Goal: Download file/media

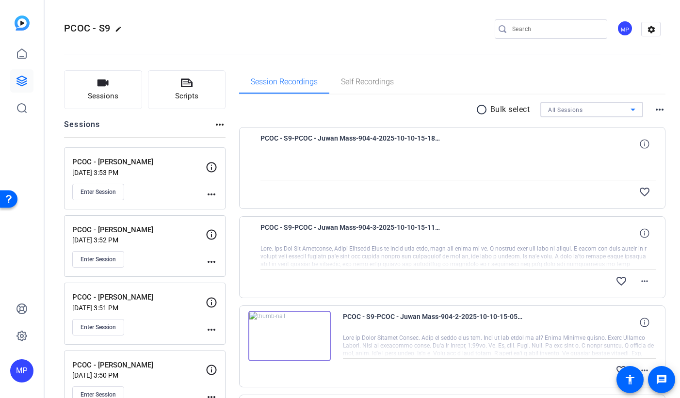
click at [575, 110] on span "All Sessions" at bounding box center [565, 110] width 34 height 7
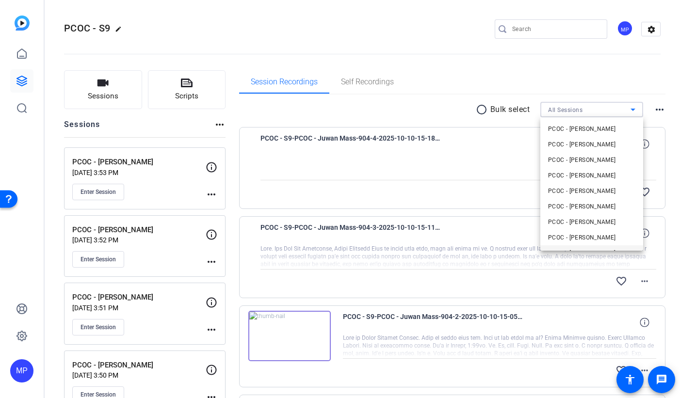
scroll to position [107, 0]
click at [587, 226] on span "PCOC - [PERSON_NAME]" at bounding box center [582, 224] width 68 height 12
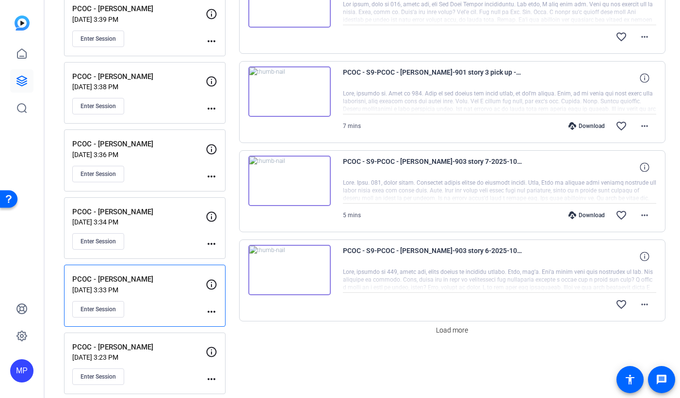
scroll to position [703, 0]
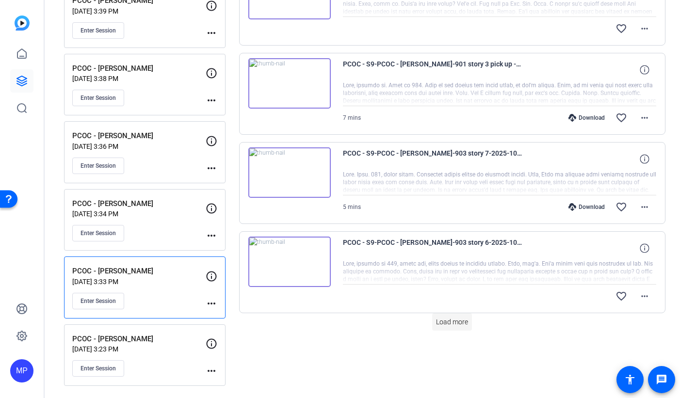
click at [461, 322] on span "Load more" at bounding box center [452, 322] width 32 height 10
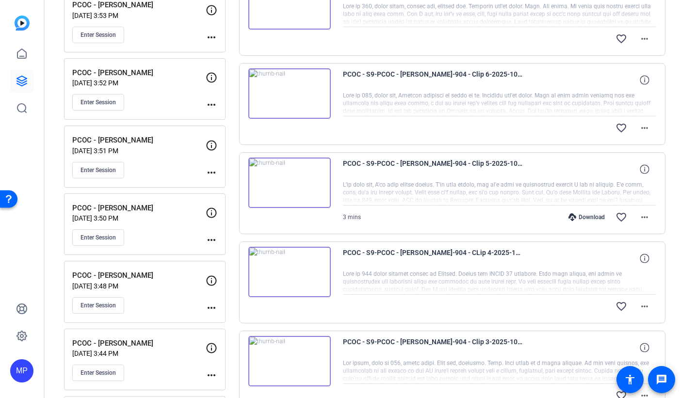
scroll to position [0, 0]
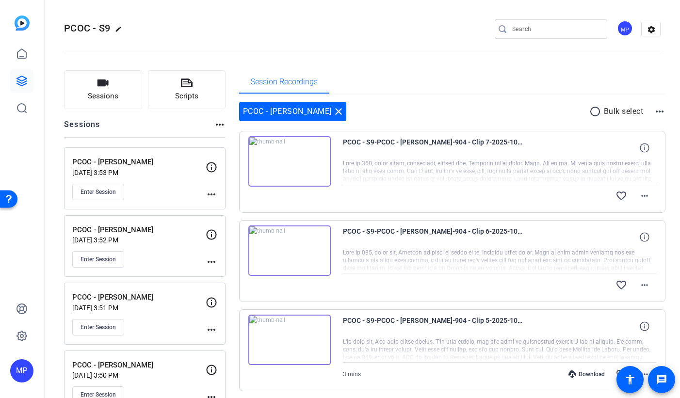
click at [592, 111] on mat-icon "radio_button_unchecked" at bounding box center [596, 112] width 15 height 12
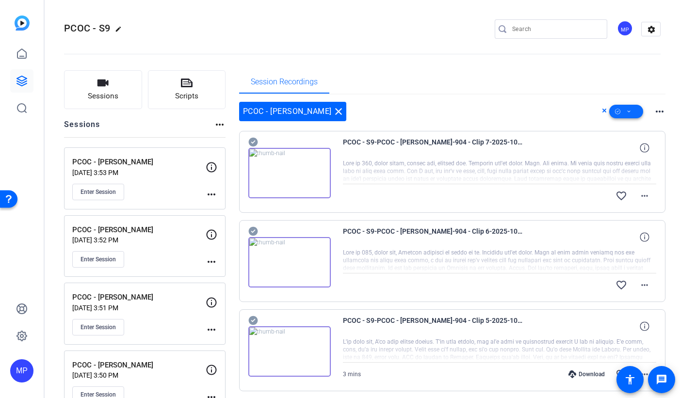
click at [630, 113] on icon at bounding box center [629, 112] width 5 height 12
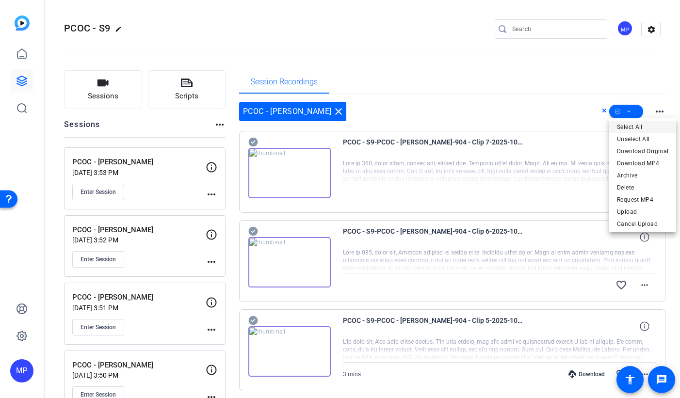
click at [628, 128] on span "Select All" at bounding box center [642, 127] width 51 height 12
click at [507, 88] on div at bounding box center [340, 199] width 680 height 398
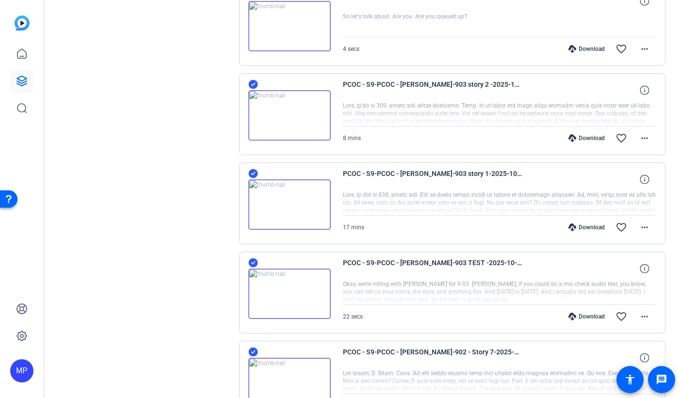
scroll to position [1361, 0]
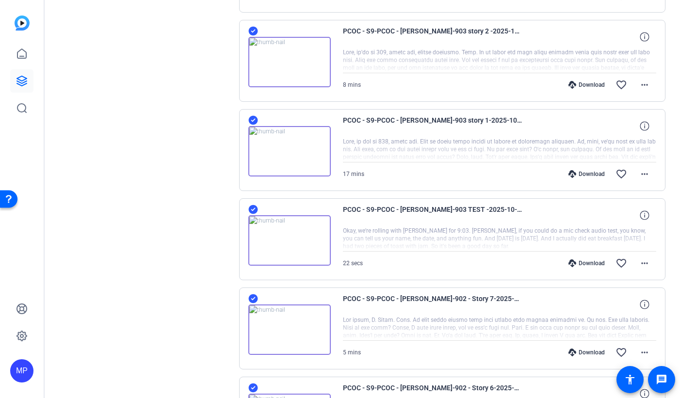
click at [255, 212] on icon at bounding box center [252, 209] width 9 height 9
drag, startPoint x: 253, startPoint y: 297, endPoint x: 273, endPoint y: 296, distance: 19.9
click at [253, 297] on icon at bounding box center [252, 298] width 9 height 9
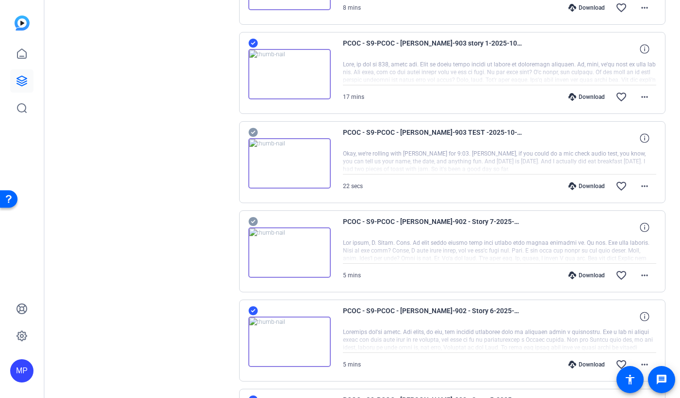
scroll to position [1479, 0]
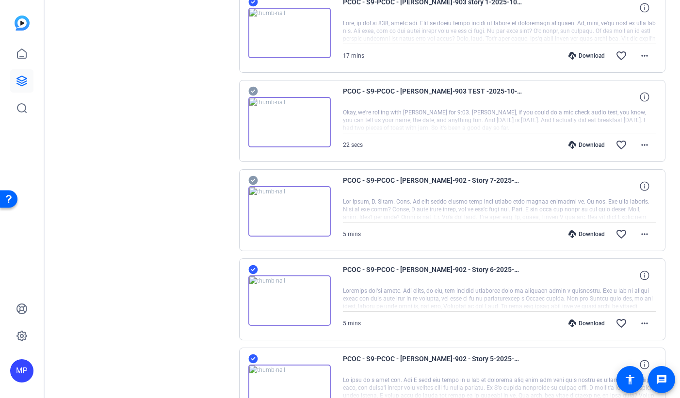
click at [252, 268] on icon at bounding box center [252, 269] width 9 height 9
click at [255, 360] on icon at bounding box center [252, 359] width 9 height 9
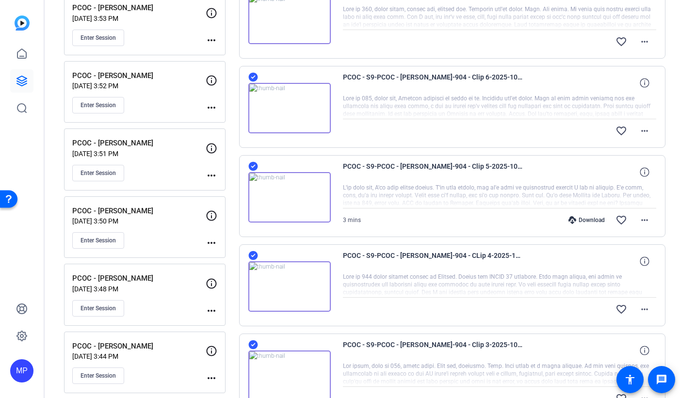
scroll to position [0, 0]
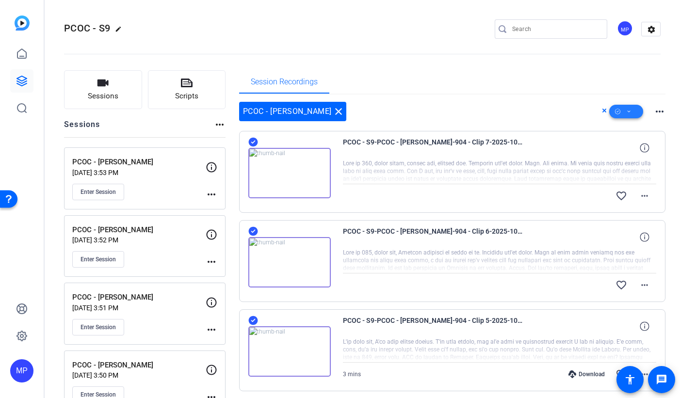
click at [632, 113] on span at bounding box center [626, 111] width 34 height 23
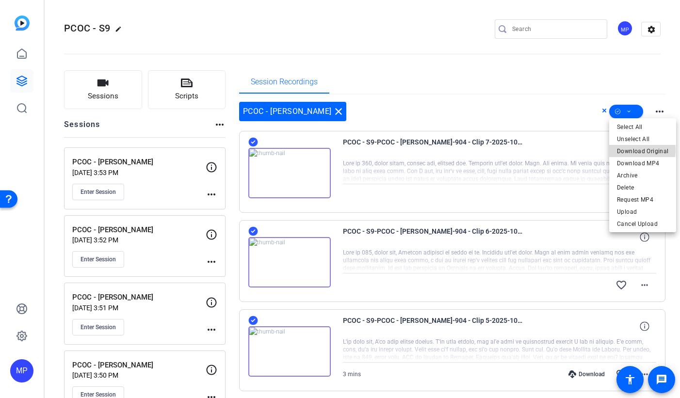
click at [638, 150] on span "Download Original" at bounding box center [642, 152] width 51 height 12
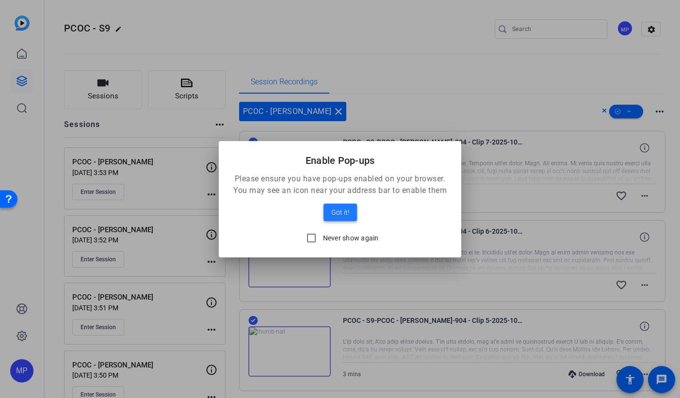
click at [348, 212] on span "Got it!" at bounding box center [340, 213] width 18 height 12
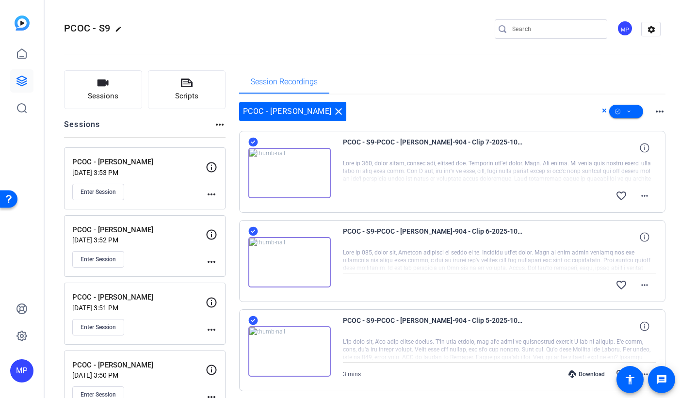
click at [333, 111] on mat-icon "close" at bounding box center [339, 112] width 12 height 12
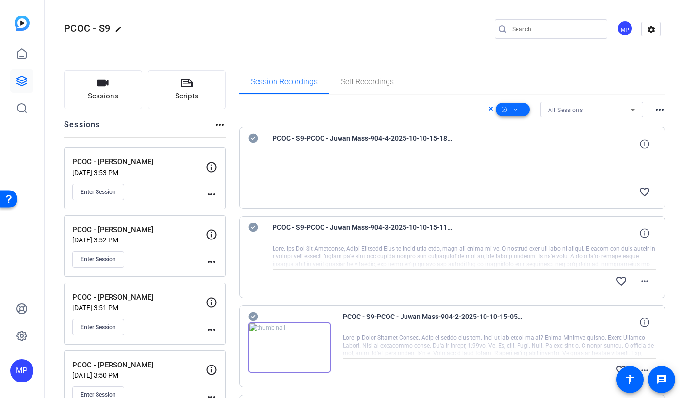
click at [519, 110] on span at bounding box center [513, 109] width 34 height 23
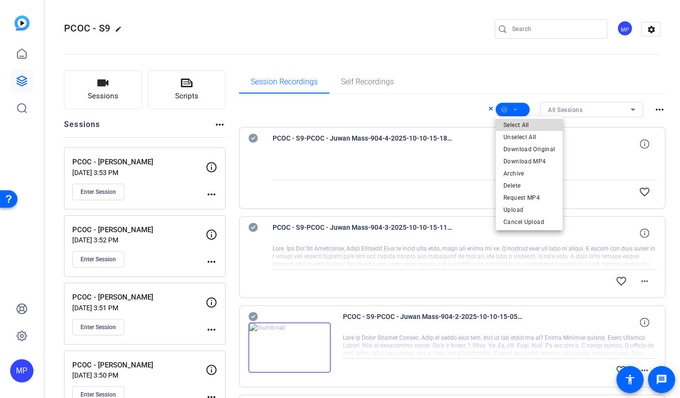
click at [533, 124] on span "Select All" at bounding box center [529, 125] width 51 height 12
drag, startPoint x: 253, startPoint y: 138, endPoint x: 252, endPoint y: 148, distance: 10.7
click at [253, 138] on div at bounding box center [340, 199] width 680 height 398
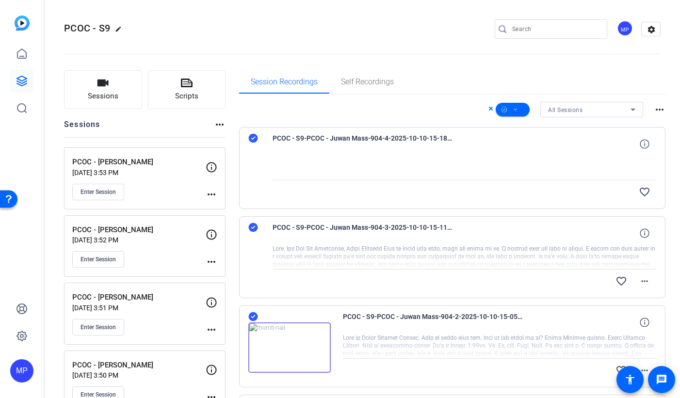
click at [254, 227] on icon at bounding box center [253, 228] width 10 height 12
click at [253, 137] on icon at bounding box center [252, 138] width 9 height 9
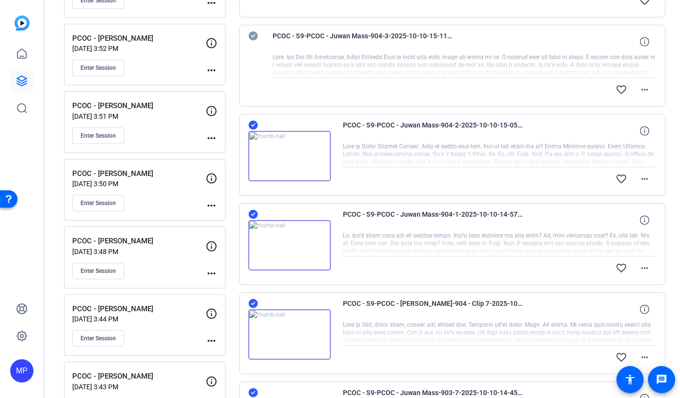
scroll to position [229, 0]
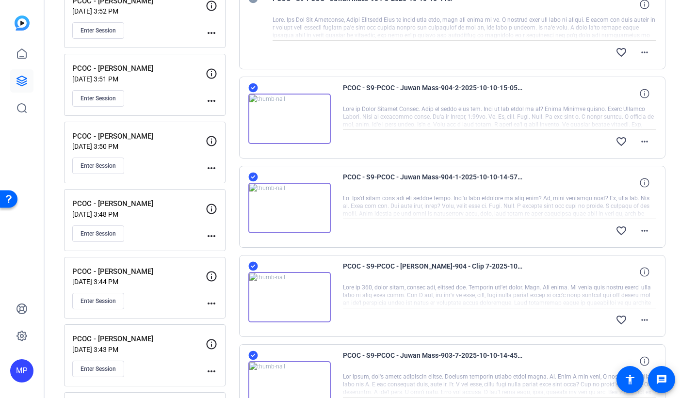
click at [252, 266] on icon at bounding box center [252, 266] width 9 height 9
click at [253, 178] on icon at bounding box center [253, 177] width 10 height 12
drag, startPoint x: 253, startPoint y: 89, endPoint x: 283, endPoint y: 89, distance: 29.6
click at [253, 89] on icon at bounding box center [252, 87] width 9 height 9
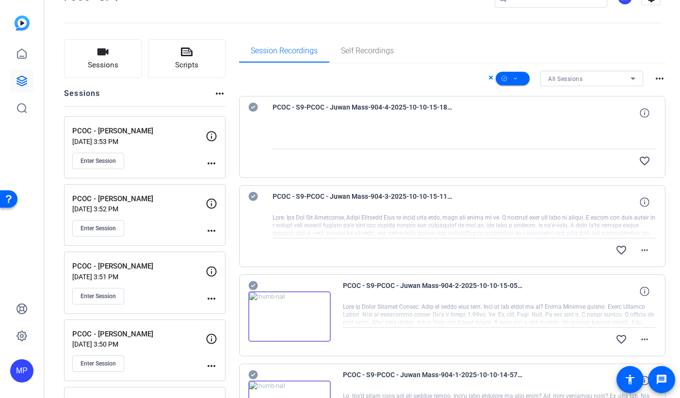
scroll to position [0, 0]
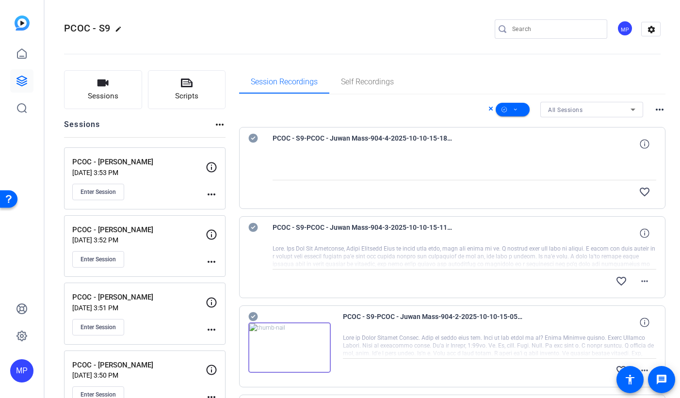
click at [622, 107] on div "All Sessions" at bounding box center [589, 110] width 82 height 12
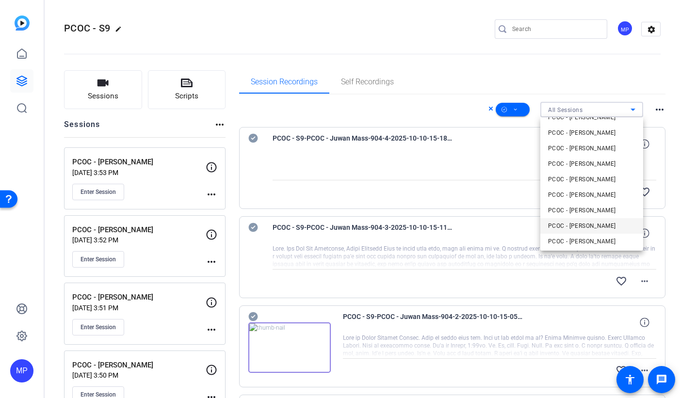
scroll to position [51, 0]
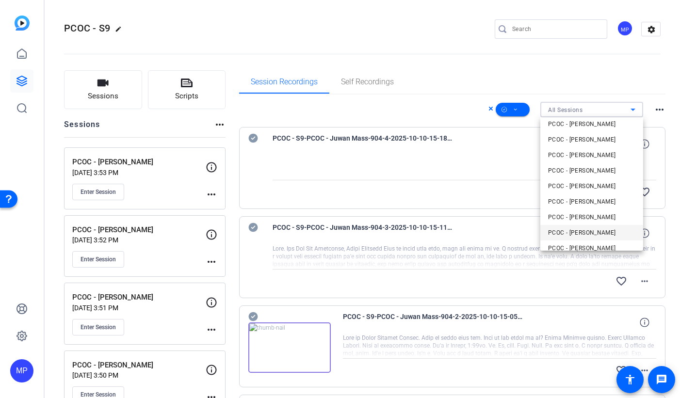
click at [599, 235] on span "PCOC - [PERSON_NAME]" at bounding box center [582, 233] width 68 height 12
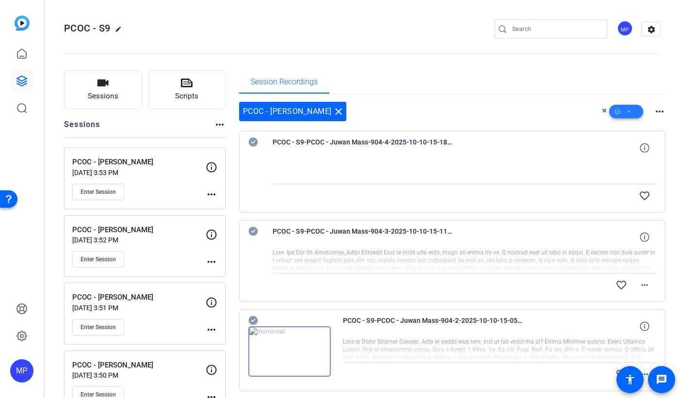
click at [627, 112] on icon at bounding box center [629, 112] width 5 height 12
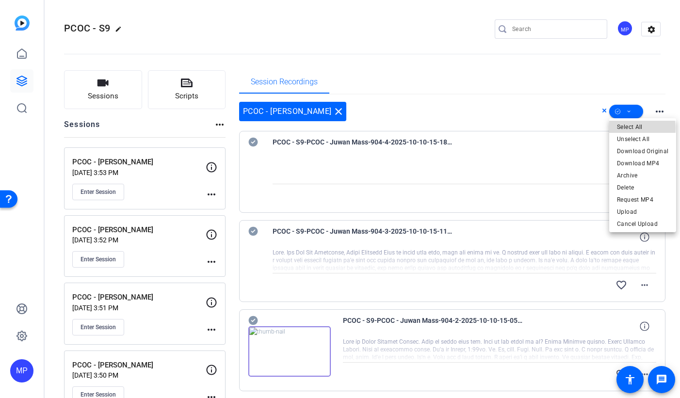
drag, startPoint x: 633, startPoint y: 128, endPoint x: 386, endPoint y: 137, distance: 246.6
click at [633, 128] on span "Select All" at bounding box center [642, 127] width 51 height 12
click at [254, 142] on div at bounding box center [340, 199] width 680 height 398
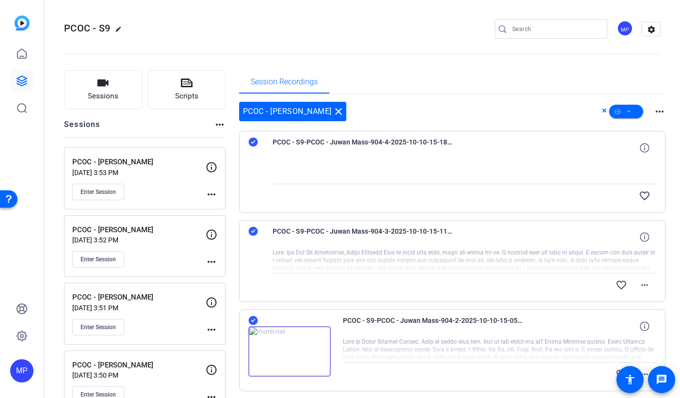
click at [252, 232] on icon at bounding box center [253, 232] width 10 height 12
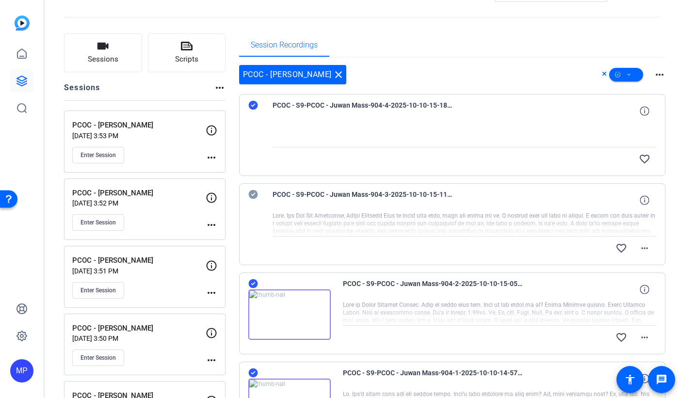
scroll to position [204, 0]
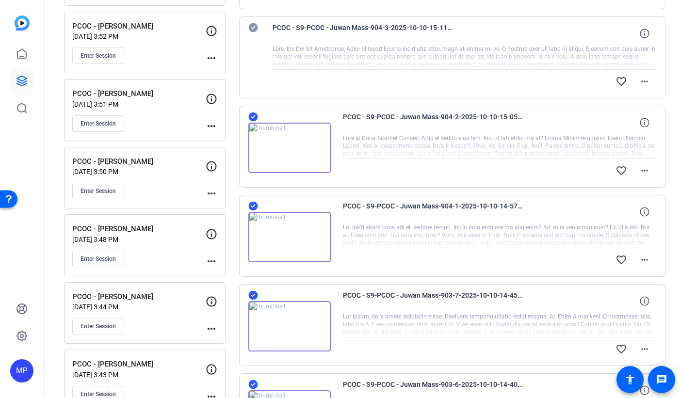
drag, startPoint x: 254, startPoint y: 116, endPoint x: 256, endPoint y: 136, distance: 20.0
click at [254, 116] on icon at bounding box center [252, 117] width 9 height 9
click at [255, 208] on icon at bounding box center [252, 206] width 9 height 9
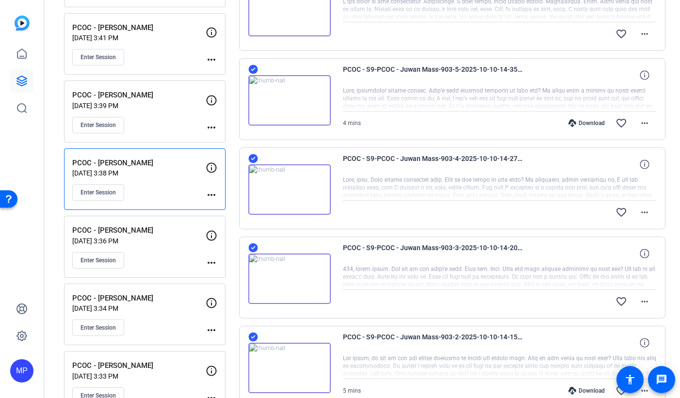
scroll to position [703, 0]
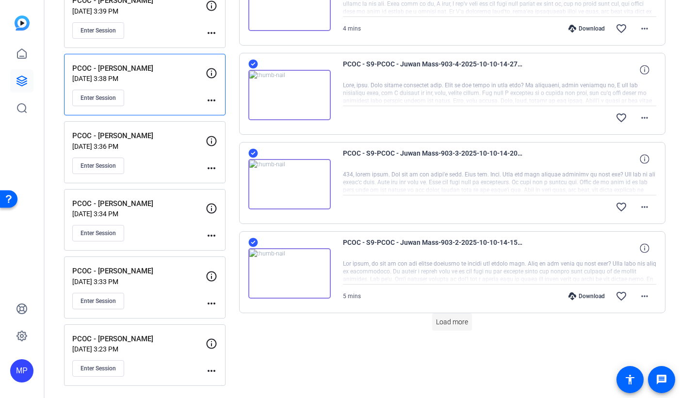
click at [456, 324] on span "Load more" at bounding box center [452, 322] width 32 height 10
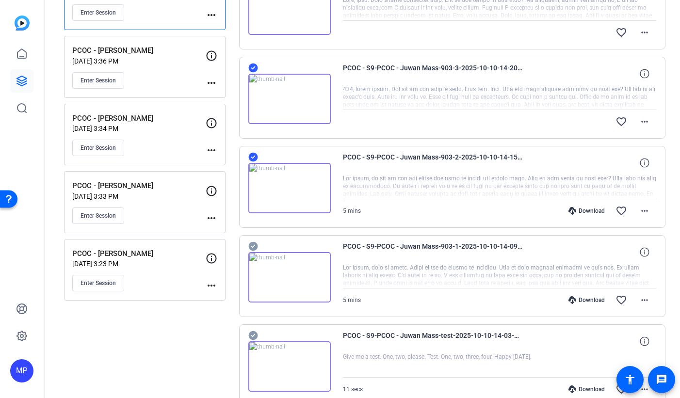
scroll to position [830, 0]
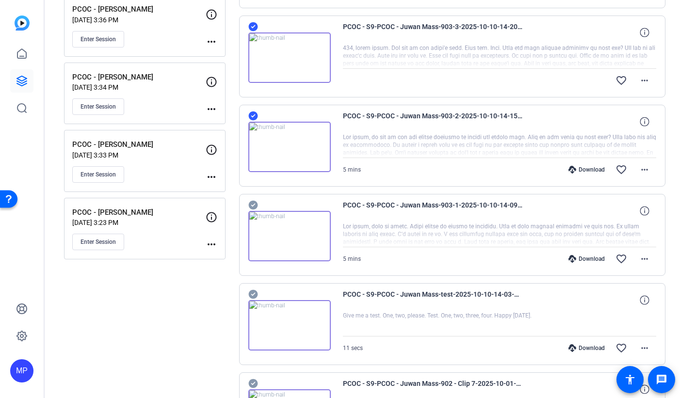
click at [254, 206] on icon at bounding box center [252, 205] width 9 height 9
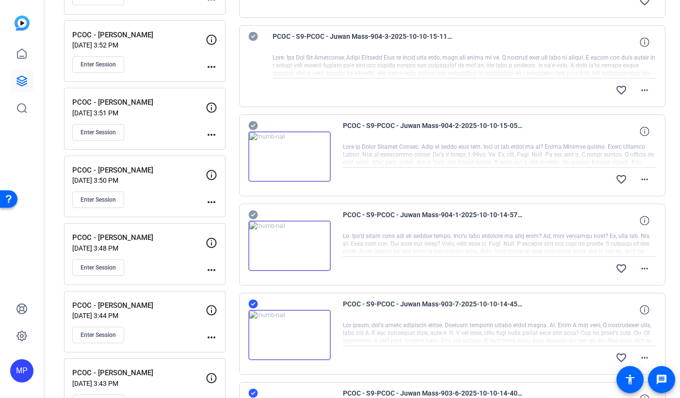
scroll to position [0, 0]
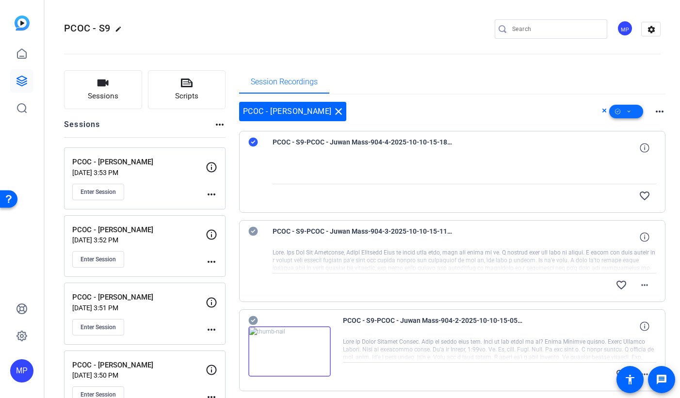
click at [629, 112] on icon at bounding box center [629, 112] width 5 height 12
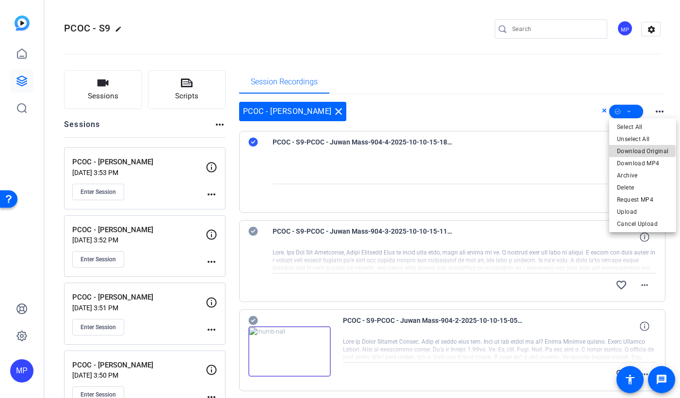
click at [642, 151] on span "Download Original" at bounding box center [642, 152] width 51 height 12
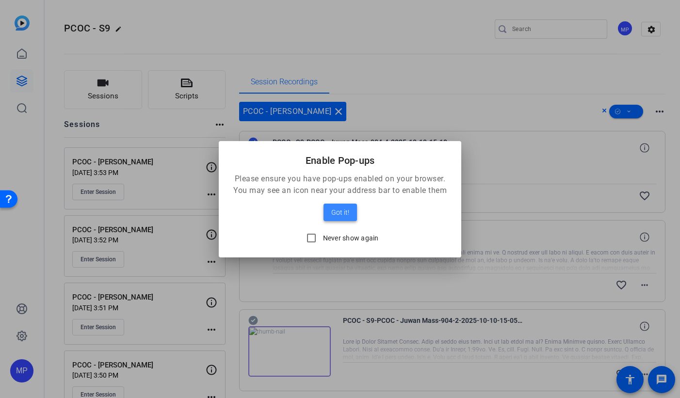
click at [347, 212] on span "Got it!" at bounding box center [340, 213] width 18 height 12
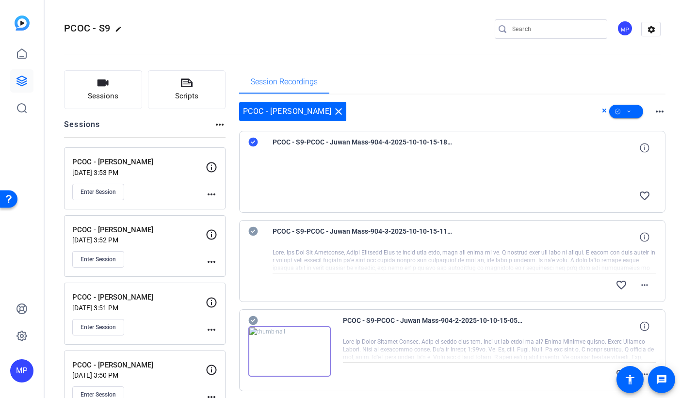
click at [333, 112] on mat-icon "close" at bounding box center [339, 112] width 12 height 12
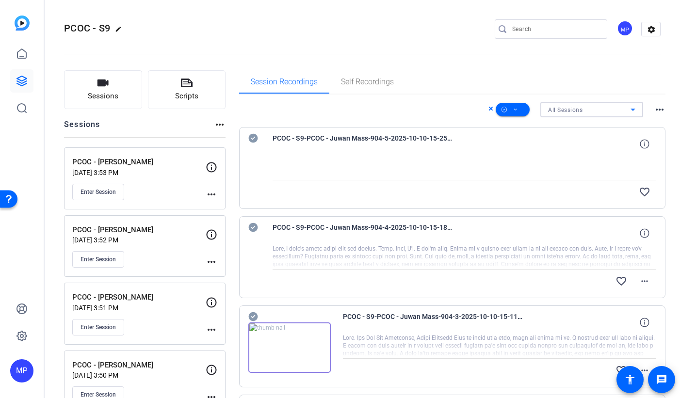
click at [571, 107] on span "All Sessions" at bounding box center [565, 110] width 34 height 7
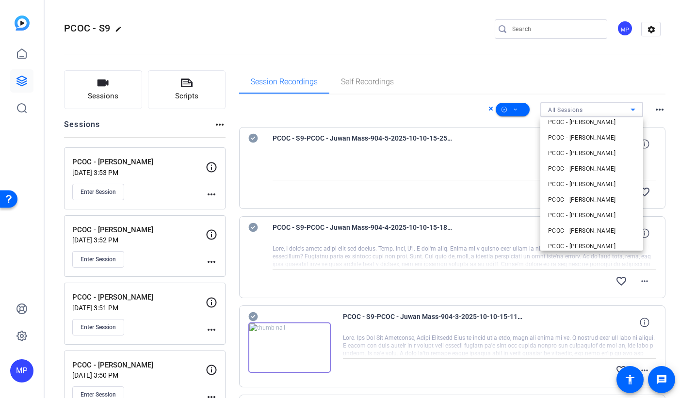
scroll to position [107, 0]
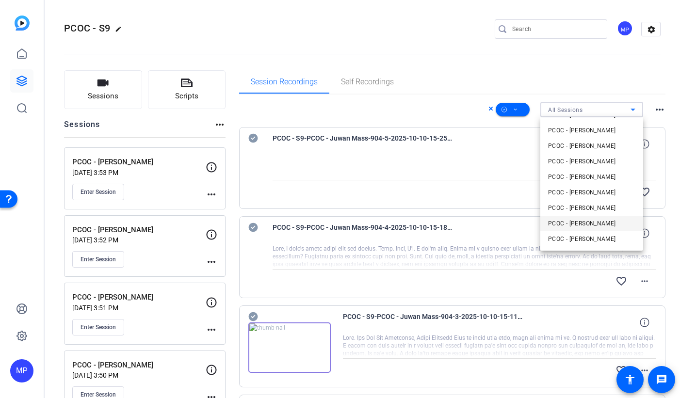
click at [592, 225] on span "PCOC - [PERSON_NAME]" at bounding box center [582, 224] width 68 height 12
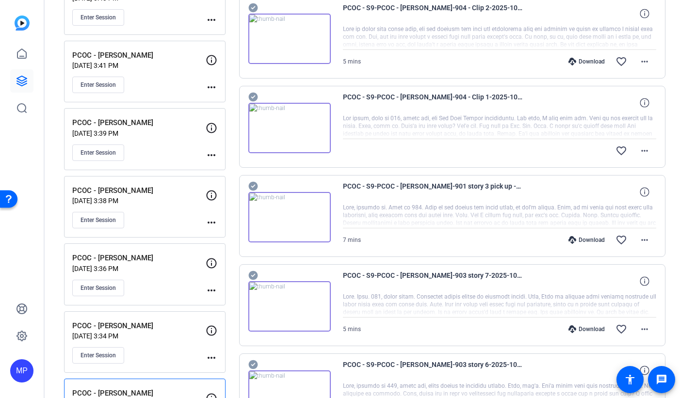
scroll to position [613, 0]
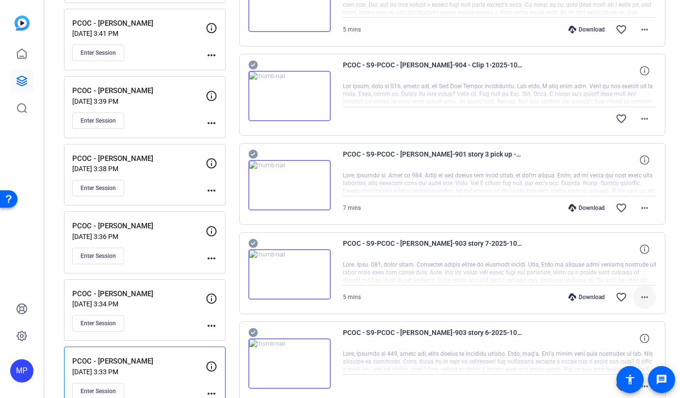
click at [645, 298] on mat-icon "more_horiz" at bounding box center [645, 298] width 12 height 12
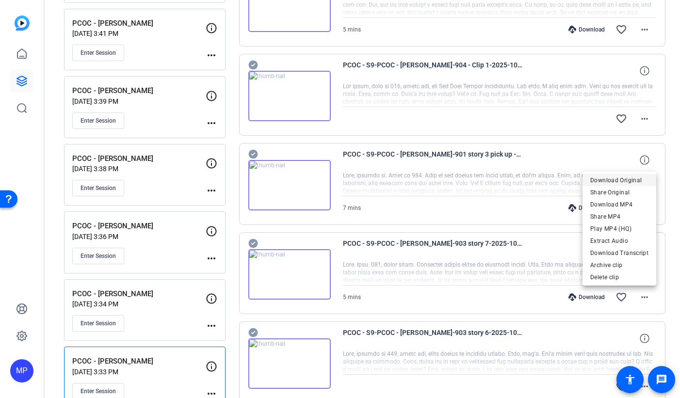
click at [627, 178] on span "Download Original" at bounding box center [619, 181] width 58 height 12
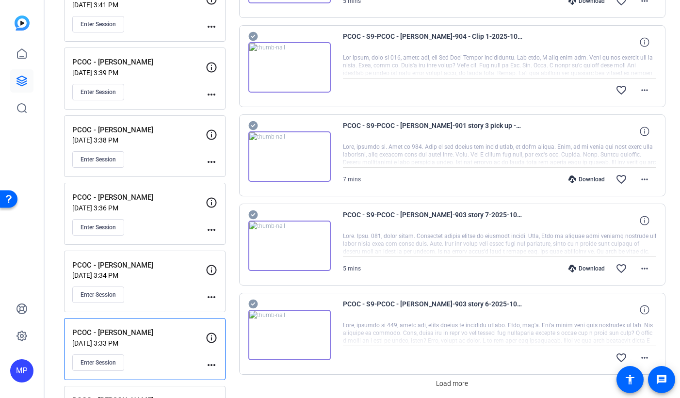
scroll to position [703, 0]
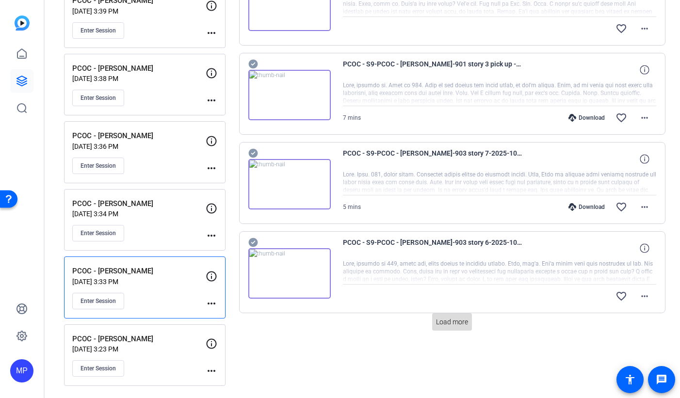
click at [446, 326] on span "Load more" at bounding box center [452, 322] width 32 height 10
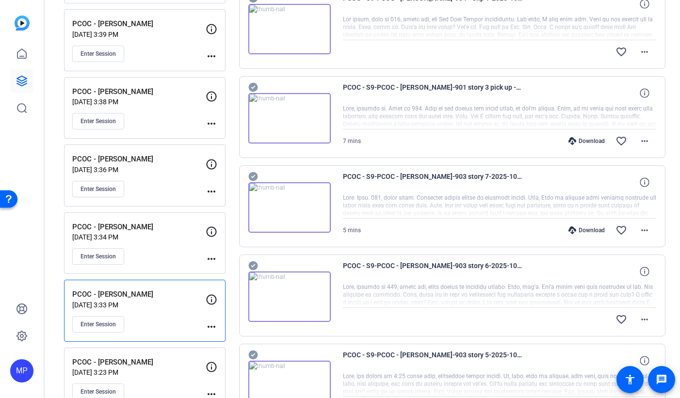
scroll to position [638, 0]
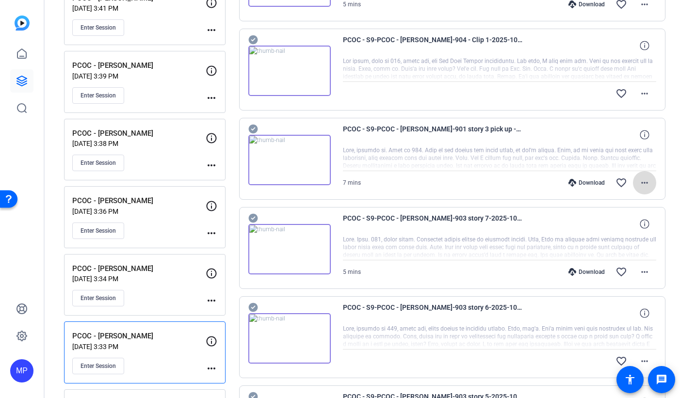
click at [643, 184] on mat-icon "more_horiz" at bounding box center [645, 183] width 12 height 12
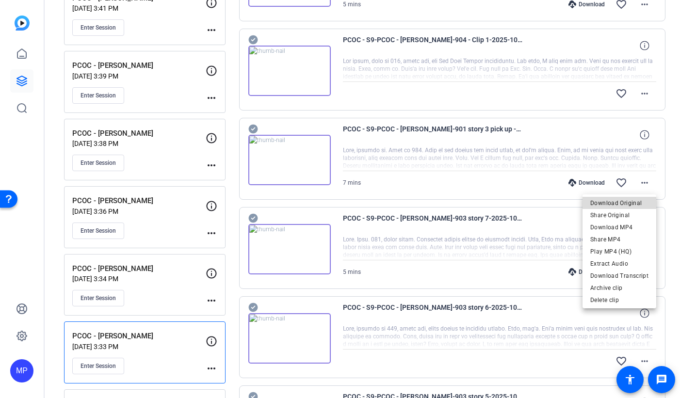
click at [632, 203] on span "Download Original" at bounding box center [619, 203] width 58 height 12
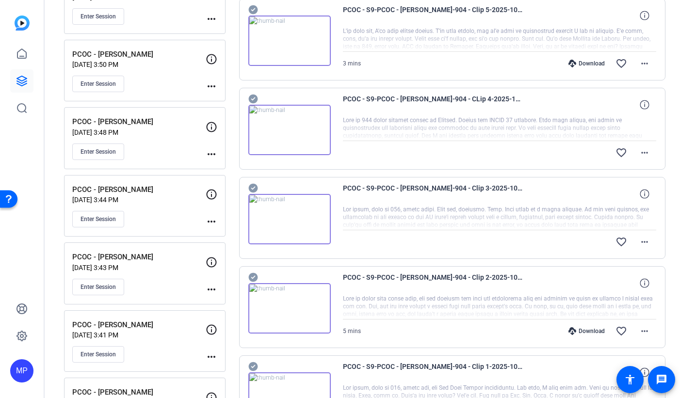
scroll to position [0, 0]
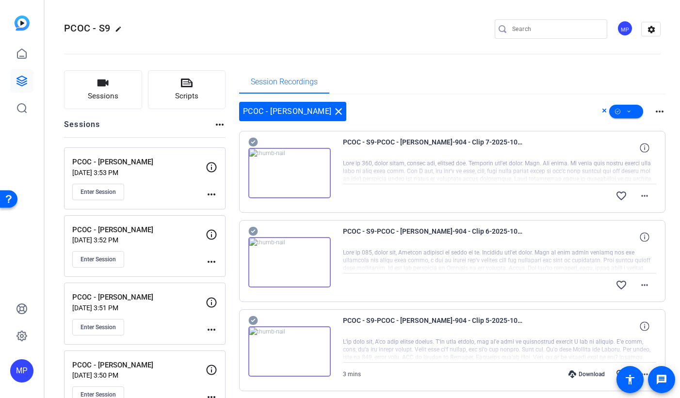
click at [333, 111] on mat-icon "close" at bounding box center [339, 112] width 12 height 12
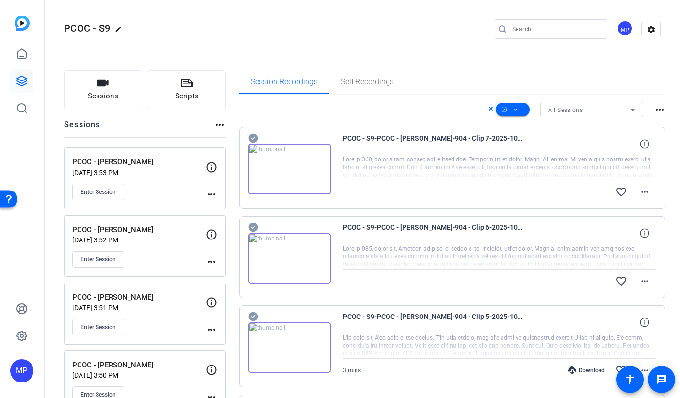
click at [322, 111] on div "All Sessions more_horiz" at bounding box center [452, 110] width 427 height 16
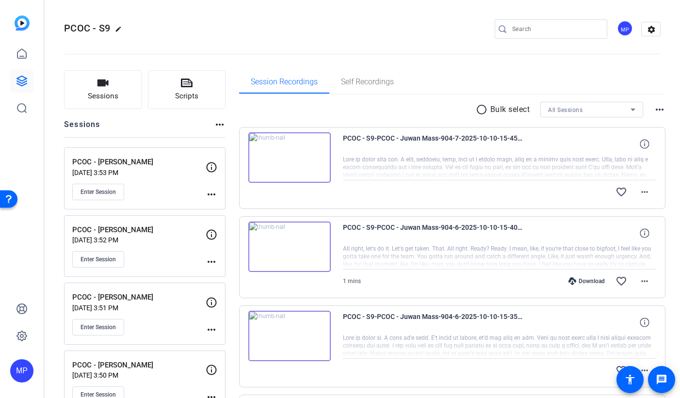
click at [607, 110] on div "All Sessions" at bounding box center [589, 110] width 82 height 12
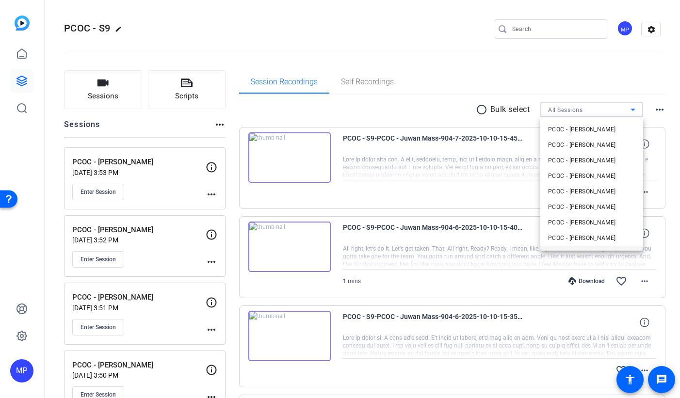
scroll to position [96, 0]
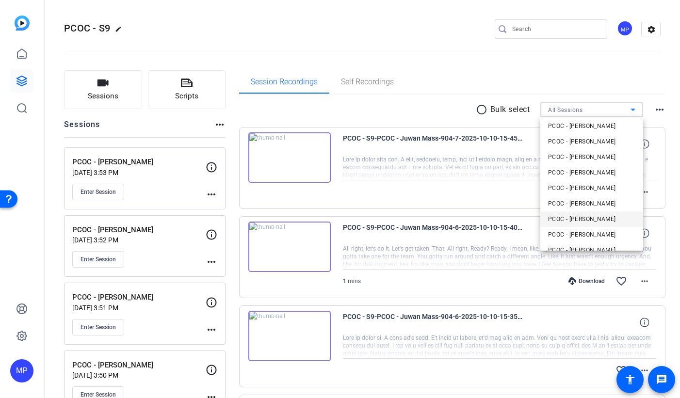
click at [583, 224] on span "PCOC - [PERSON_NAME]" at bounding box center [582, 219] width 68 height 12
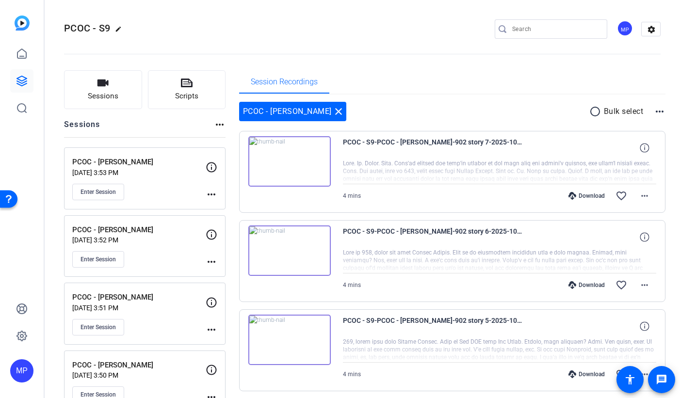
click at [333, 113] on mat-icon "close" at bounding box center [339, 112] width 12 height 12
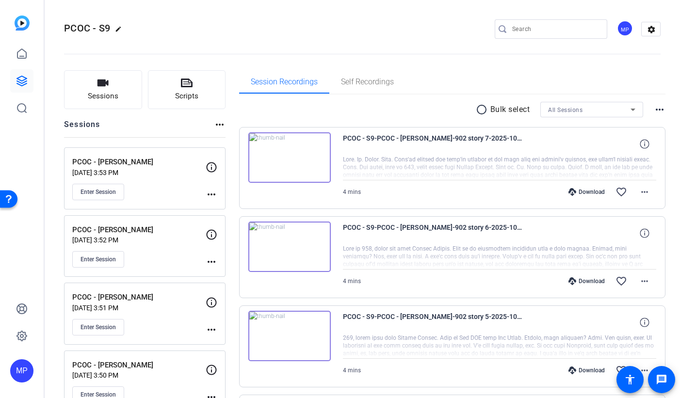
click at [581, 109] on span "All Sessions" at bounding box center [565, 110] width 34 height 7
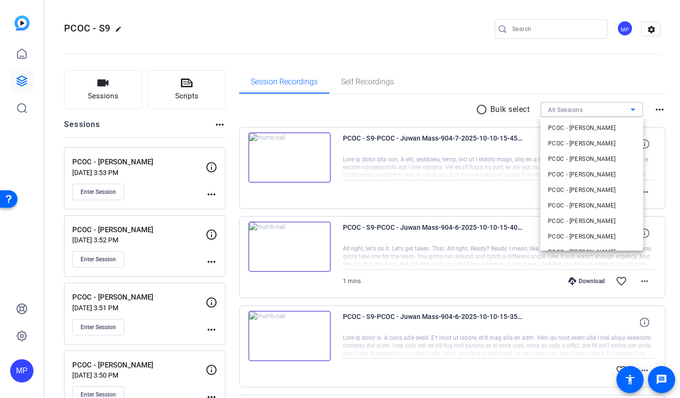
scroll to position [65, 0]
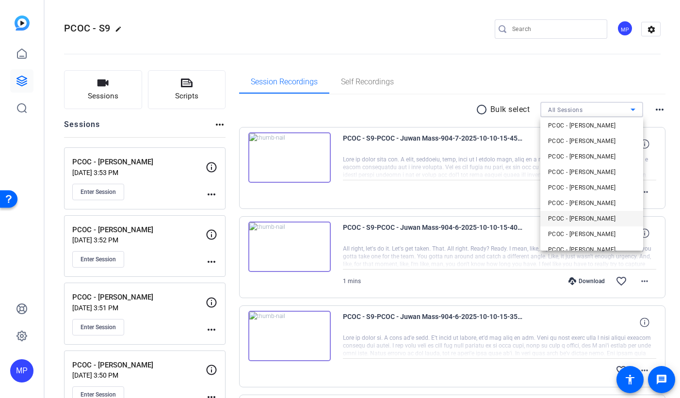
click at [599, 219] on span "PCOC - [PERSON_NAME]" at bounding box center [582, 219] width 68 height 12
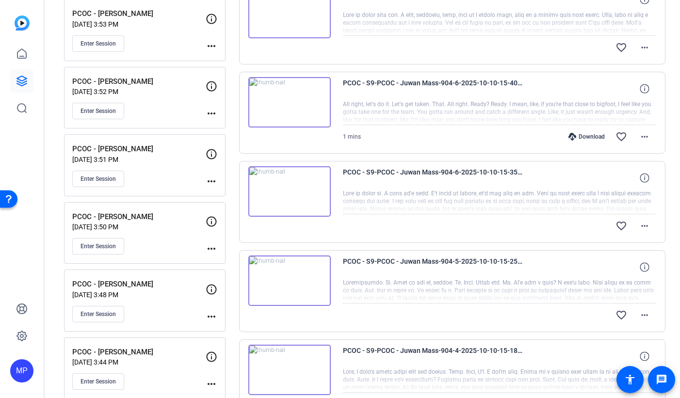
scroll to position [223, 0]
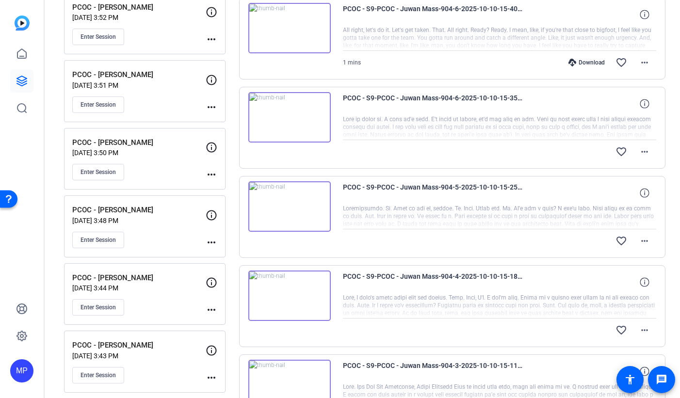
click at [494, 261] on div "PCOC - S9-PCOC - Juwan Mass-904-7-2025-10-10-15-45-46-620-0 favorite_border mor…" at bounding box center [452, 350] width 427 height 885
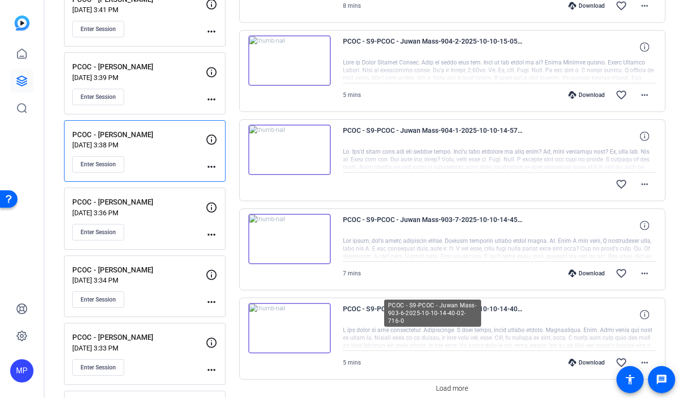
scroll to position [703, 0]
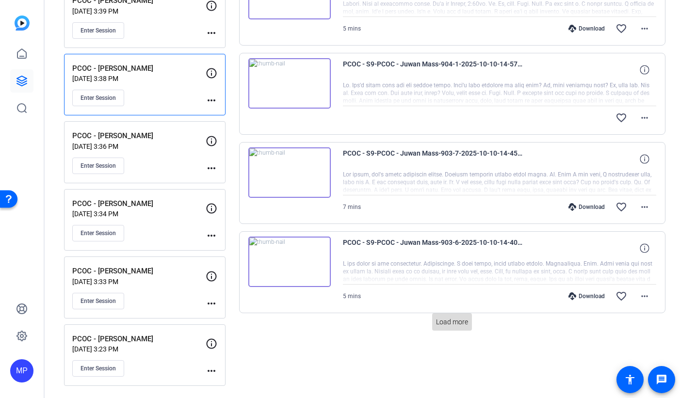
click at [464, 319] on span "Load more" at bounding box center [452, 322] width 32 height 10
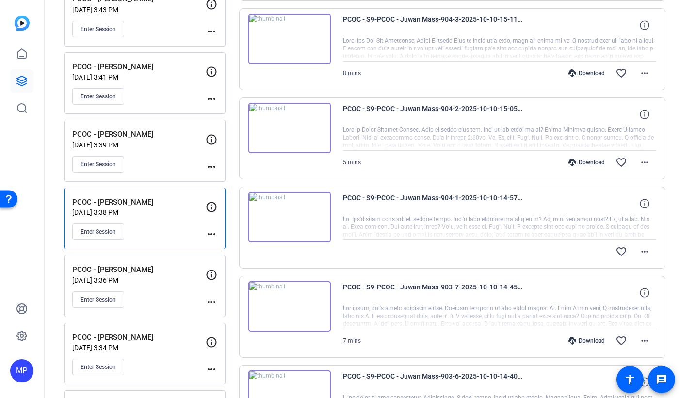
scroll to position [558, 0]
